Goal: Information Seeking & Learning: Learn about a topic

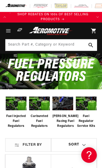
click at [17, 107] on img at bounding box center [16, 103] width 21 height 17
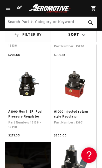
scroll to position [142, 0]
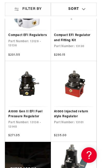
click at [25, 109] on link "A1000 Gen II EFI Fuel Pressure Regulator" at bounding box center [27, 114] width 39 height 10
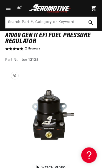
scroll to position [51, 0]
click at [50, 166] on img "Gallery Viewer" at bounding box center [50, 167] width 69 height 39
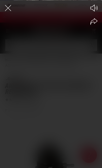
scroll to position [0, 81]
click at [97, 4] on button "Mute" at bounding box center [93, 8] width 12 height 12
click at [96, 7] on icon "Unmute video" at bounding box center [94, 8] width 8 height 8
click at [94, 20] on icon "Share video" at bounding box center [93, 21] width 7 height 7
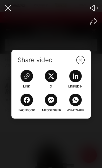
scroll to position [0, 163]
click at [7, 6] on icon "Close the video player" at bounding box center [7, 7] width 11 height 11
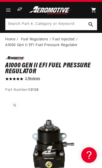
scroll to position [0, 0]
click at [36, 78] on link "2 Reviews" at bounding box center [32, 79] width 15 height 4
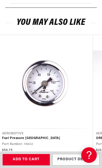
scroll to position [0, 1]
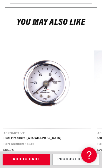
click at [49, 136] on link "Fuel Pressure [GEOGRAPHIC_DATA]" at bounding box center [46, 138] width 87 height 5
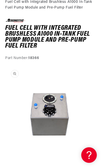
scroll to position [0, 81]
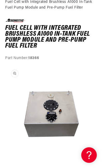
scroll to position [0, 94]
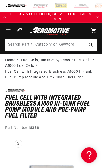
scroll to position [0, 81]
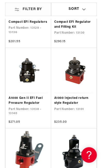
scroll to position [0, 163]
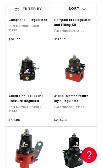
click at [31, 94] on link "A1000 Gen II EFI Fuel Pressure Regulator" at bounding box center [28, 99] width 39 height 10
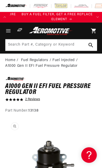
scroll to position [0, 81]
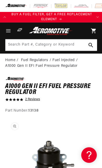
click at [65, 59] on li "Fuel Injected" at bounding box center [65, 60] width 26 height 6
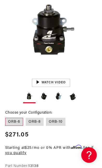
scroll to position [0, 0]
click at [41, 79] on img "Gallery Viewer" at bounding box center [50, 82] width 69 height 39
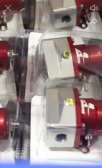
scroll to position [0, 0]
click at [51, 57] on div at bounding box center [51, 84] width 102 height 168
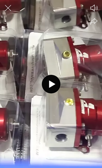
scroll to position [0, 81]
click at [51, 136] on div at bounding box center [51, 84] width 102 height 168
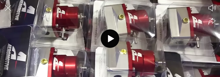
scroll to position [0, 347]
click at [101, 38] on icon at bounding box center [111, 38] width 6 height 7
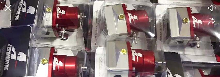
scroll to position [0, 521]
click at [21, 73] on div at bounding box center [110, 38] width 220 height 77
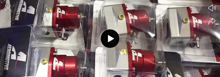
scroll to position [0, 0]
click at [101, 7] on icon "Mute video" at bounding box center [212, 8] width 7 height 7
click at [101, 11] on icon "Unmute video" at bounding box center [212, 8] width 8 height 8
click at [101, 74] on div at bounding box center [110, 38] width 220 height 77
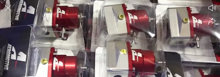
scroll to position [0, 521]
click at [101, 34] on div at bounding box center [110, 38] width 220 height 77
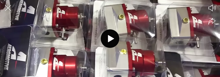
click at [101, 39] on icon at bounding box center [111, 38] width 6 height 7
click at [101, 37] on icon at bounding box center [111, 38] width 6 height 7
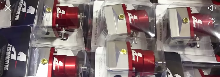
scroll to position [0, 174]
click at [101, 34] on div at bounding box center [110, 38] width 220 height 77
click at [101, 33] on div at bounding box center [110, 38] width 220 height 77
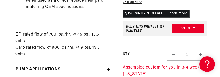
click at [190, 25] on button "Verify" at bounding box center [189, 29] width 32 height 8
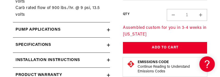
click at [76, 42] on div "Specifications" at bounding box center [60, 45] width 94 height 7
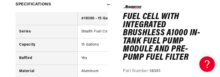
scroll to position [841, 0]
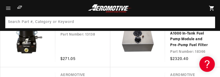
click at [186, 44] on link "Fuel Cell with Integrated Brushless A1000 In-Tank Fuel Pump Module and Pre-Pump…" at bounding box center [190, 33] width 40 height 29
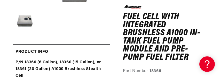
scroll to position [0, 174]
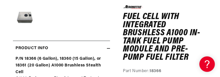
radio input "true"
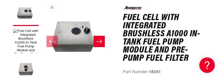
scroll to position [78, 0]
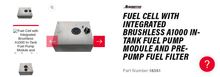
click at [104, 40] on button "Slide right" at bounding box center [99, 41] width 11 height 11
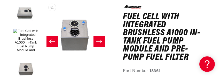
click at [101, 39] on icon "Slide right" at bounding box center [99, 41] width 6 height 5
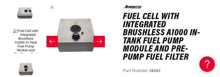
scroll to position [0, 347]
click at [103, 37] on button "Slide right" at bounding box center [99, 41] width 11 height 11
click at [100, 43] on icon "Slide right" at bounding box center [99, 41] width 6 height 5
click at [52, 41] on icon "Slide left" at bounding box center [52, 42] width 6 height 4
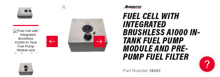
scroll to position [0, 69]
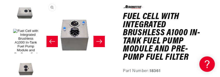
click at [50, 40] on icon "Slide left" at bounding box center [52, 41] width 6 height 5
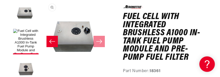
scroll to position [0, 0]
click at [41, 69] on button "Open media 3 in modal" at bounding box center [41, 69] width 0 height 0
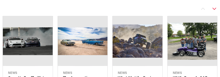
click at [29, 62] on img at bounding box center [28, 41] width 50 height 50
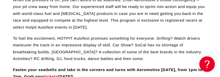
scroll to position [0, 174]
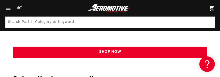
scroll to position [0, 0]
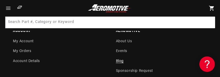
click at [213, 5] on link "Cart" at bounding box center [211, 8] width 11 height 17
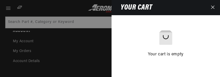
click at [216, 6] on button "Close" at bounding box center [212, 7] width 11 height 15
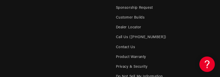
click at [215, 8] on div "Twitter Facebook Instagram YouTube Shop Fuel Pumps Fuel Cells Fuel Tanks" at bounding box center [110, 38] width 220 height 418
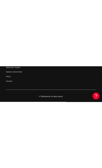
scroll to position [1202, 0]
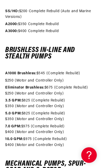
scroll to position [0, 244]
